Goal: Task Accomplishment & Management: Use online tool/utility

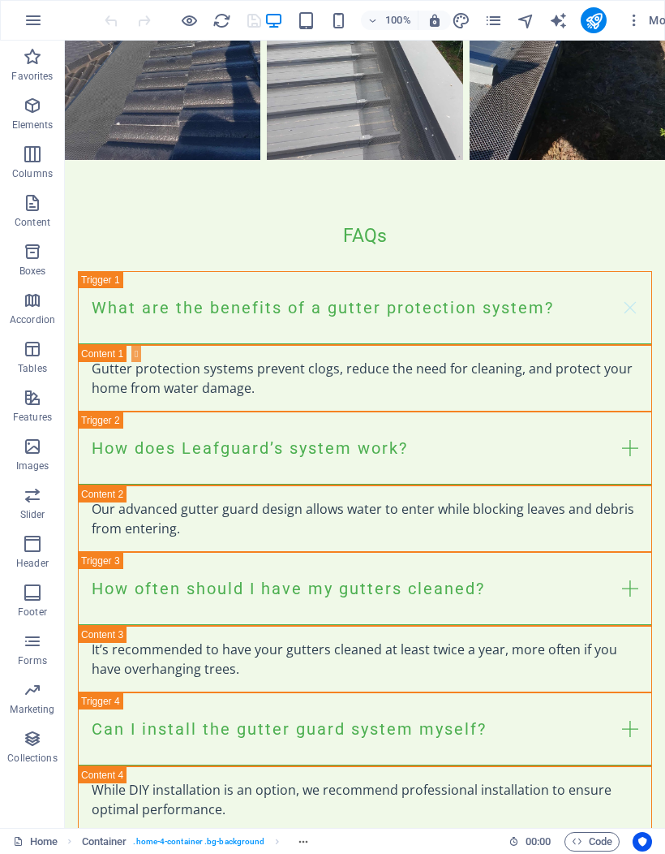
scroll to position [3803, 0]
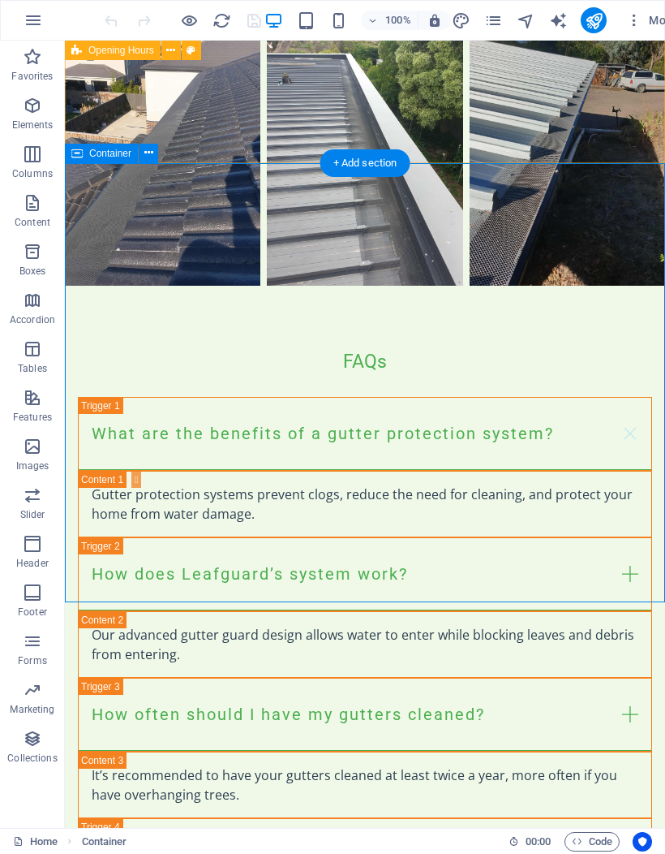
click at [149, 153] on icon at bounding box center [148, 152] width 9 height 17
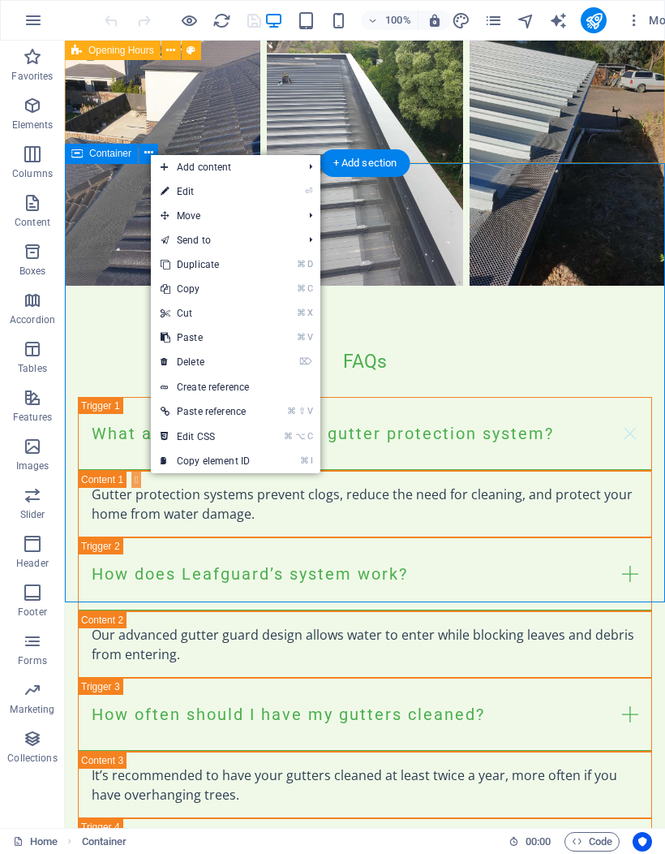
click at [236, 437] on link "⌘ ⌥ C Edit CSS" at bounding box center [205, 436] width 109 height 24
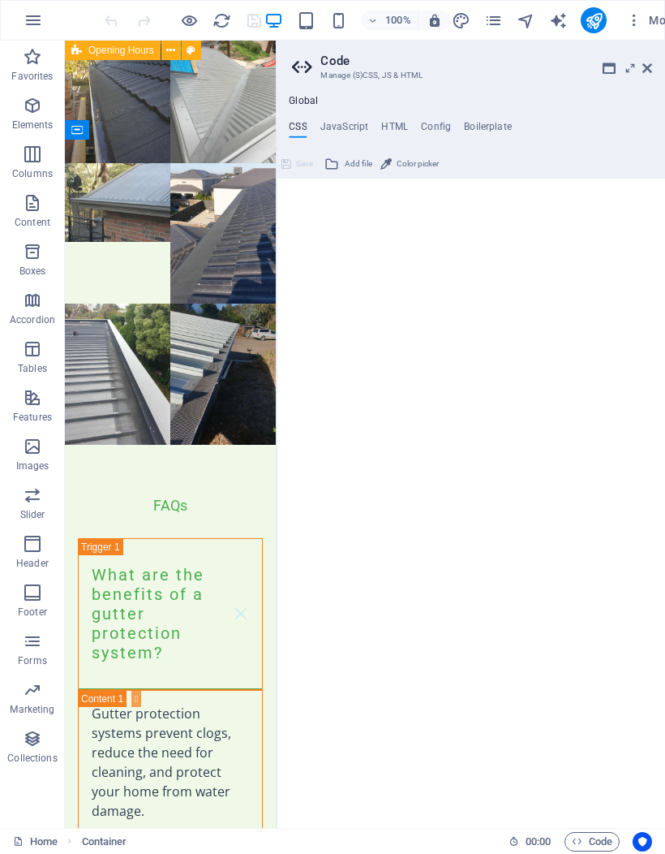
type textarea "@include contact-form-v3;"
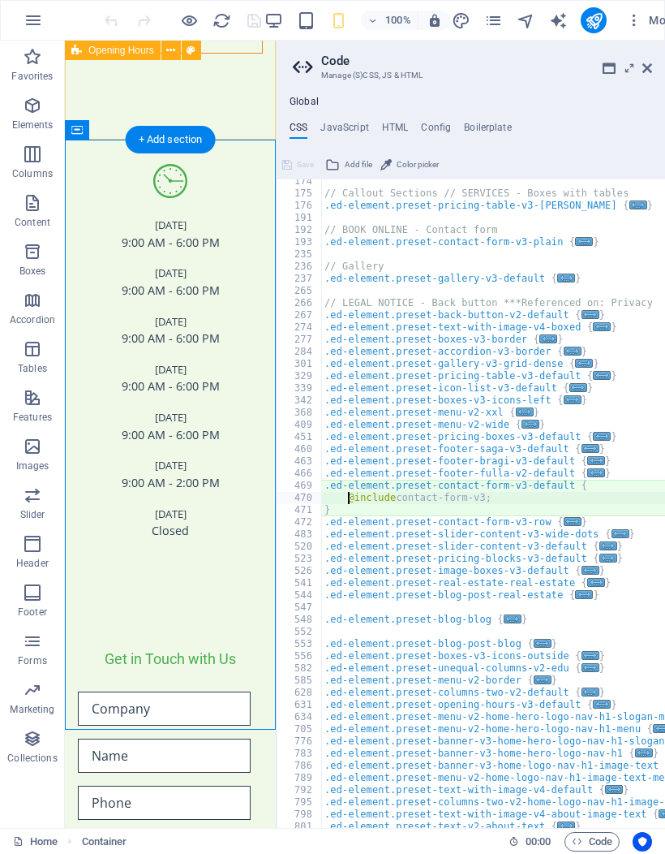
scroll to position [235, 0]
click at [651, 67] on icon at bounding box center [648, 68] width 10 height 13
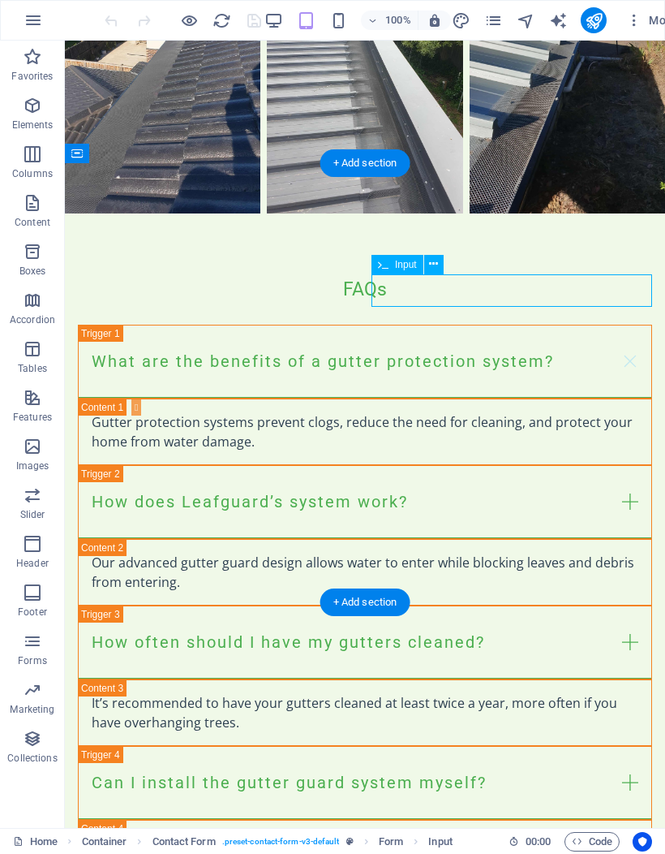
click at [653, 22] on span "More" at bounding box center [651, 20] width 51 height 16
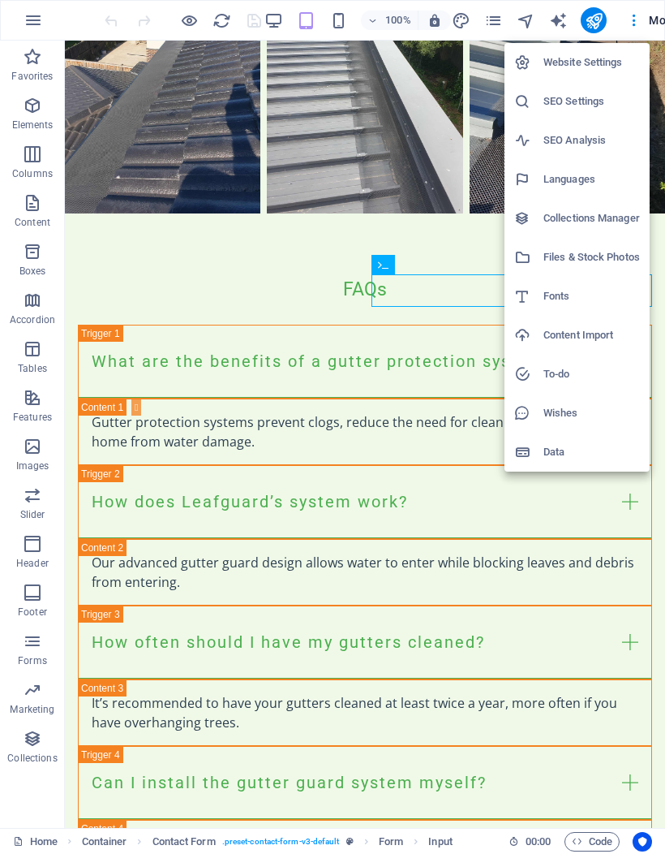
click at [613, 69] on h6 "Website Settings" at bounding box center [592, 62] width 97 height 19
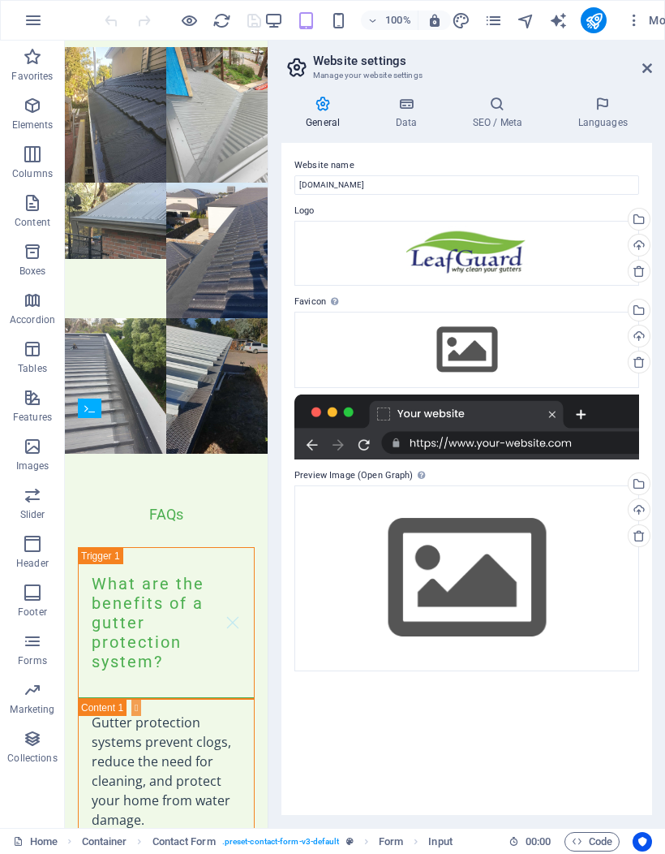
scroll to position [5510, 0]
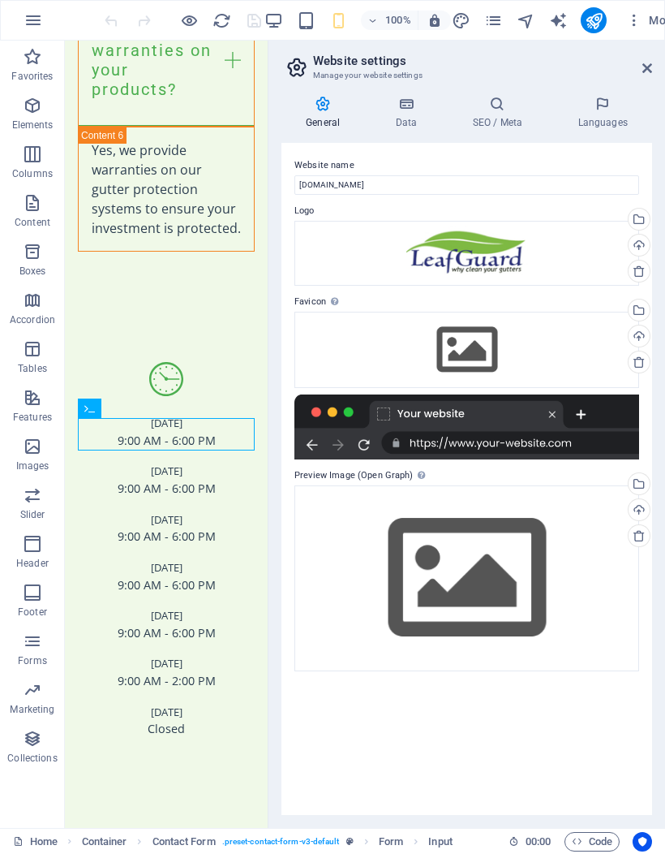
click at [415, 109] on icon at bounding box center [406, 104] width 71 height 16
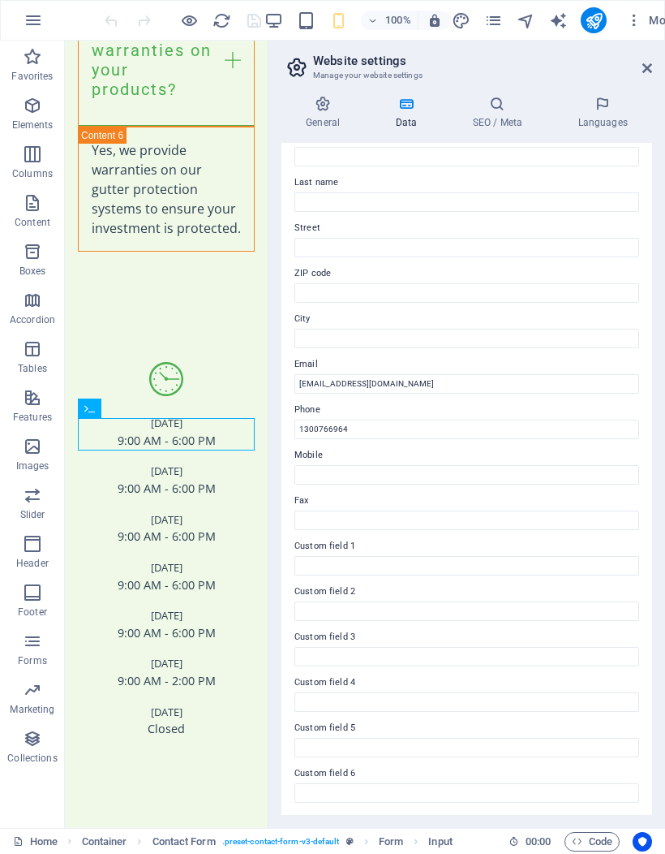
scroll to position [106, 0]
click at [485, 96] on icon at bounding box center [497, 104] width 99 height 16
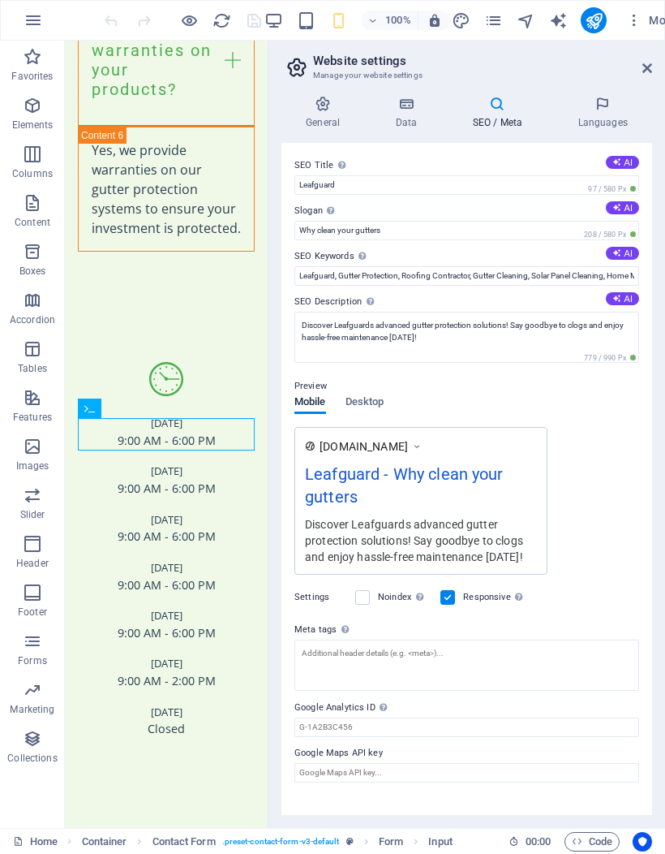
click at [643, 71] on icon at bounding box center [648, 68] width 10 height 13
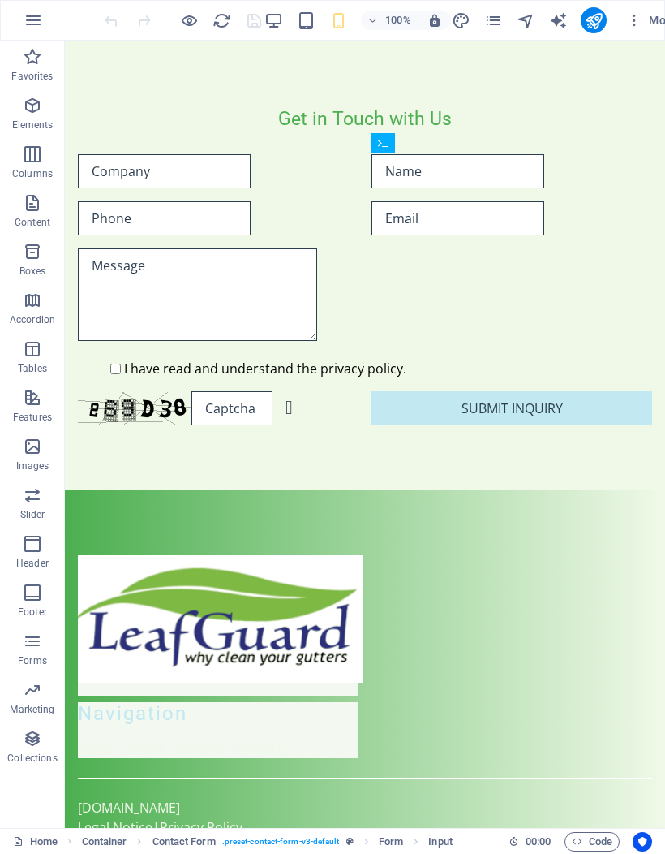
scroll to position [3803, 0]
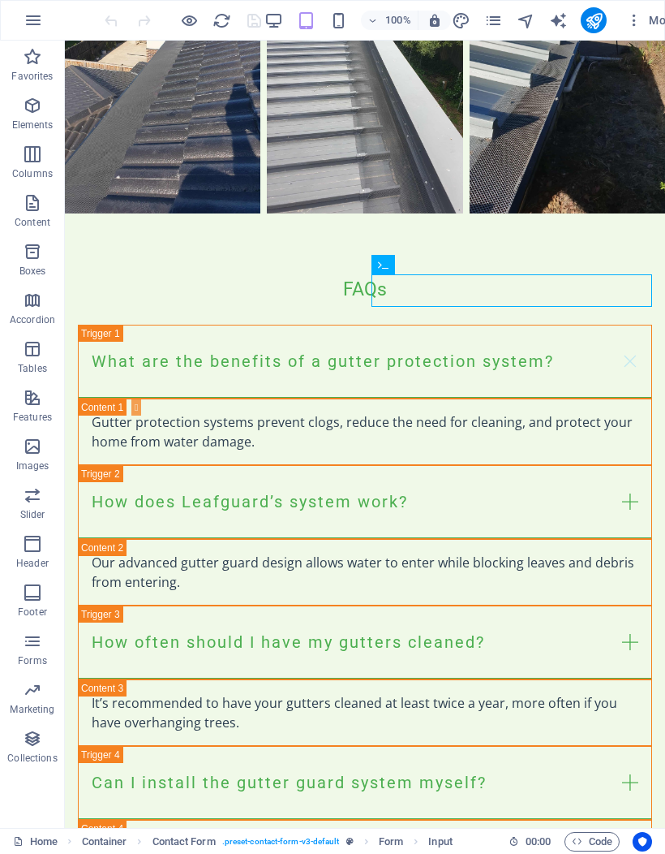
click at [596, 24] on icon "publish" at bounding box center [594, 20] width 19 height 19
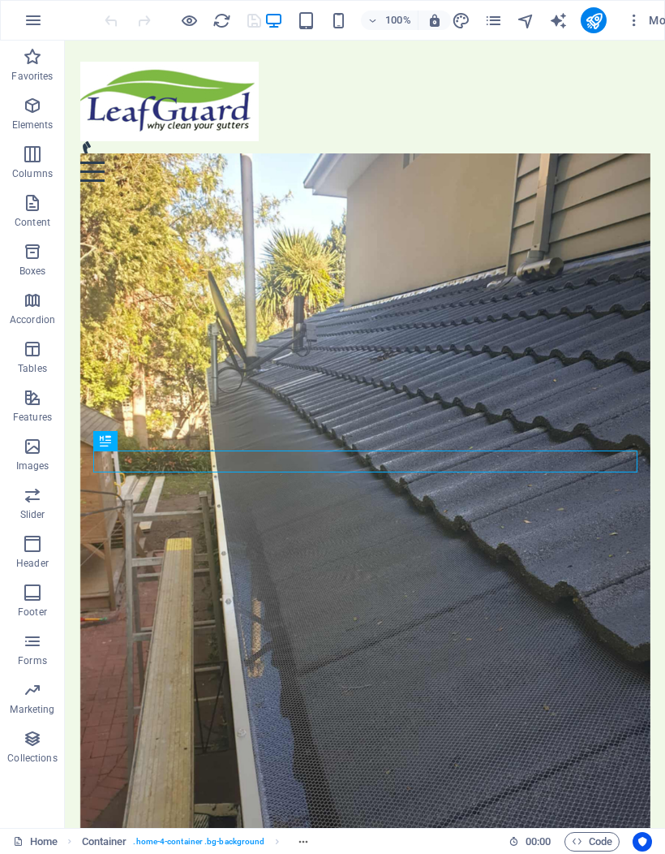
click at [624, 27] on button "More" at bounding box center [652, 20] width 64 height 26
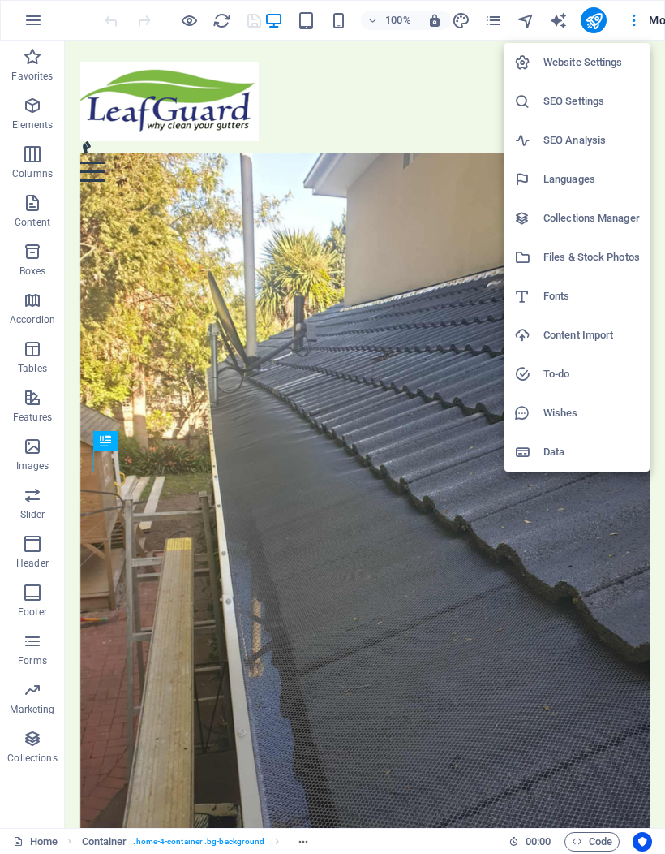
click at [587, 153] on li "SEO Analysis" at bounding box center [577, 140] width 145 height 39
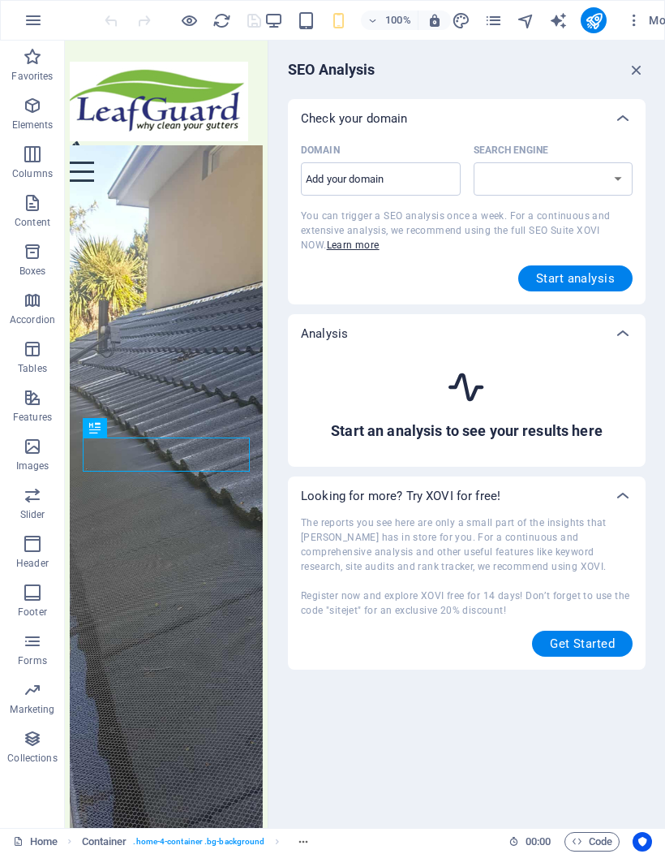
select select "[DOMAIN_NAME]"
click at [391, 178] on input "Domain ​" at bounding box center [381, 179] width 160 height 26
type input "wwww.le"
select select "[DOMAIN_NAME]"
type input "wwww.lea"
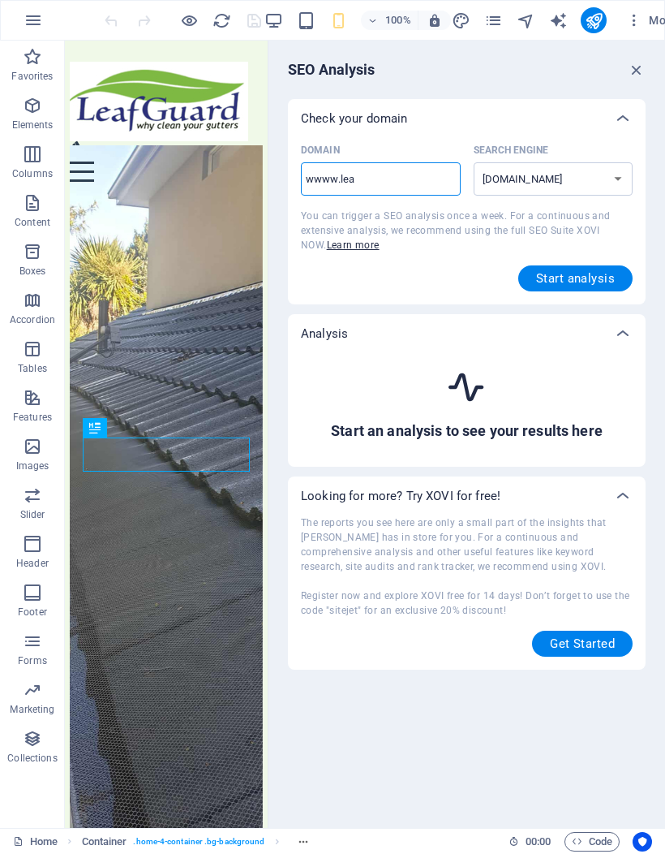
select select "[DOMAIN_NAME]"
click at [350, 173] on input "[DOMAIN_NAME]" at bounding box center [381, 179] width 160 height 26
click at [398, 254] on div "Domain [DOMAIN_NAME] ​ Search Engine [DOMAIN_NAME] [DOMAIN_NAME] [DOMAIN_NAME] …" at bounding box center [467, 214] width 332 height 153
click at [346, 174] on input "[DOMAIN_NAME]" at bounding box center [381, 179] width 160 height 26
type input "[DOMAIN_NAME]"
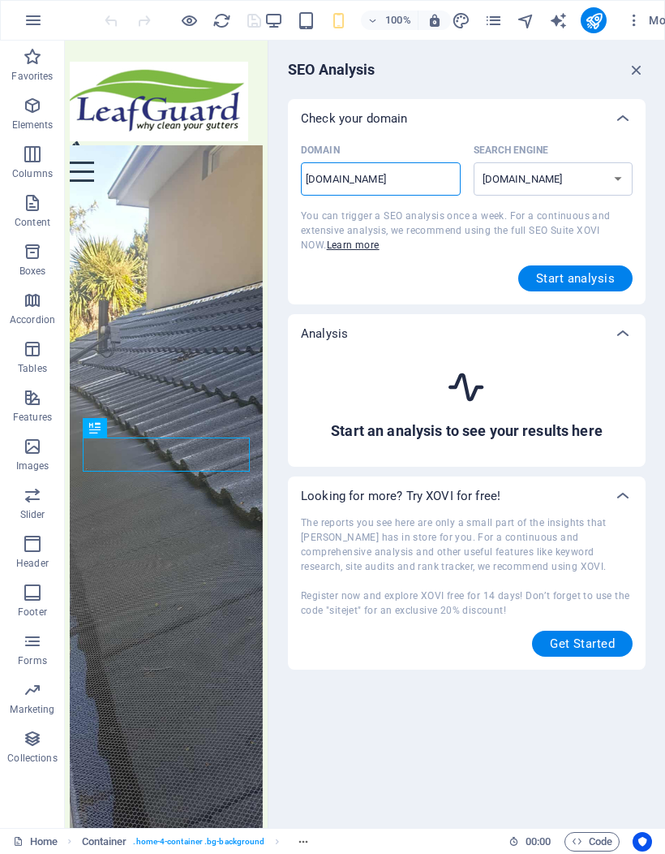
click at [579, 273] on span "Start analysis" at bounding box center [575, 278] width 79 height 13
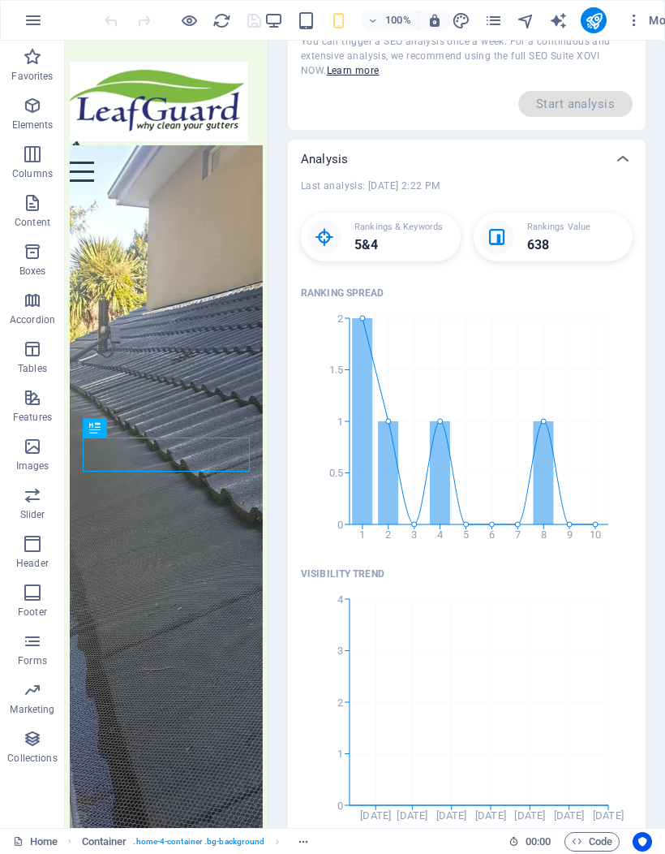
scroll to position [67, 0]
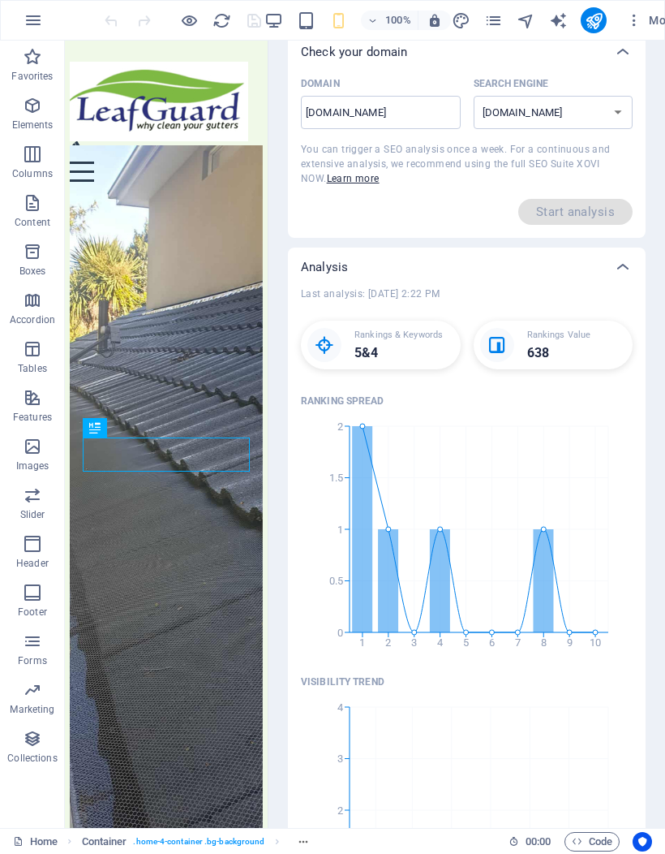
click at [608, 107] on select "[DOMAIN_NAME] [DOMAIN_NAME] [DOMAIN_NAME] [DOMAIN_NAME] [DOMAIN_NAME] [DOMAIN_N…" at bounding box center [554, 112] width 160 height 33
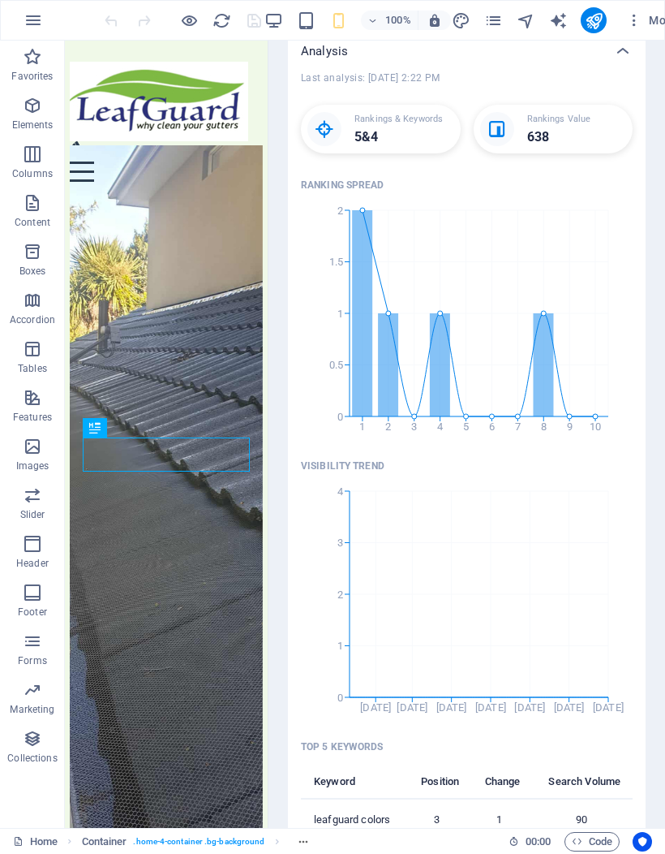
scroll to position [284, 0]
click at [587, 126] on p "638" at bounding box center [558, 135] width 63 height 19
click at [404, 116] on p "Rankings & Keywords" at bounding box center [399, 118] width 88 height 16
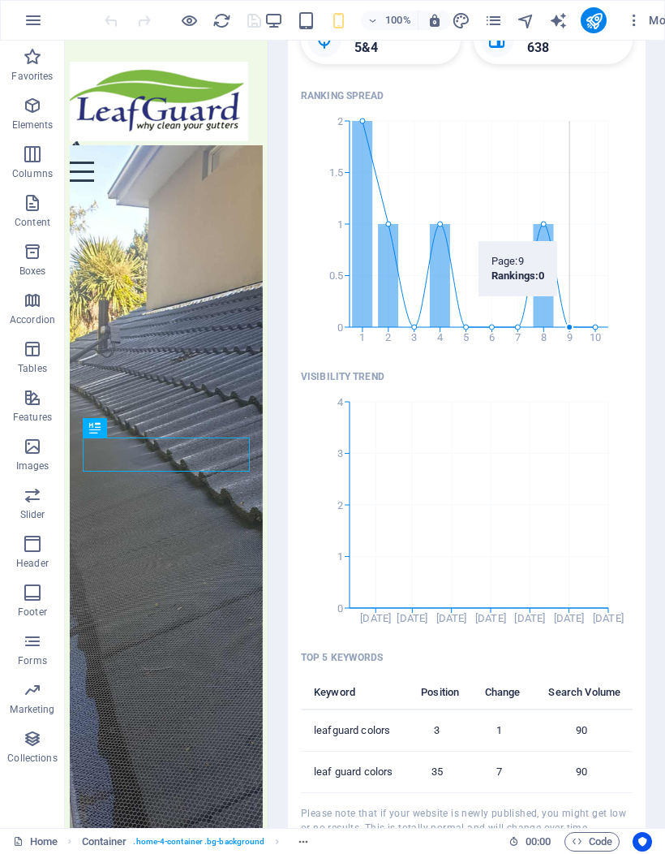
scroll to position [368, 0]
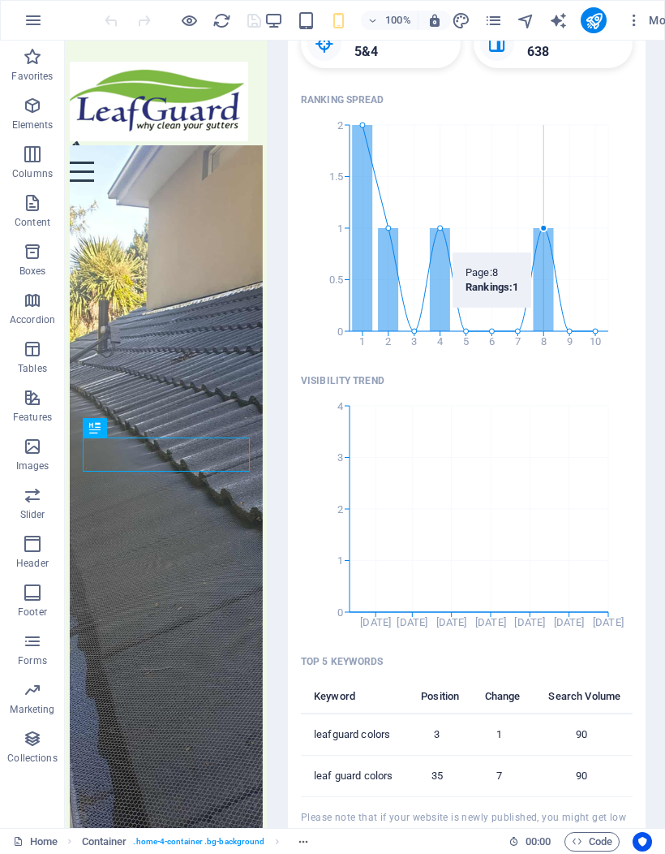
click at [457, 312] on icon "1 2 3 4 5 6 7 8 9 10 0 0.5 1 1.5 2" at bounding box center [467, 233] width 332 height 243
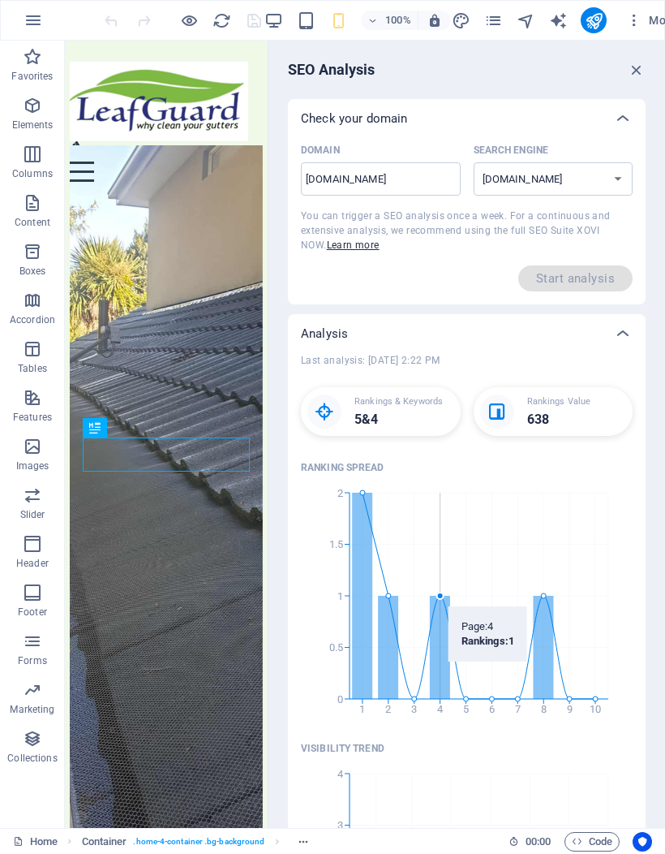
scroll to position [0, 0]
click at [637, 75] on icon "button" at bounding box center [637, 70] width 18 height 18
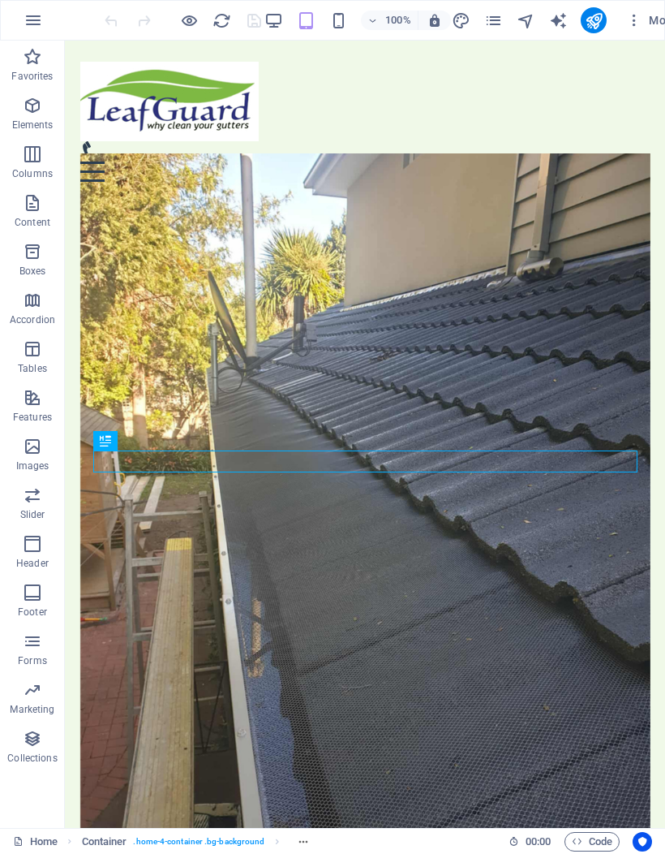
click at [586, 20] on icon "publish" at bounding box center [594, 20] width 19 height 19
